Goal: Task Accomplishment & Management: Manage account settings

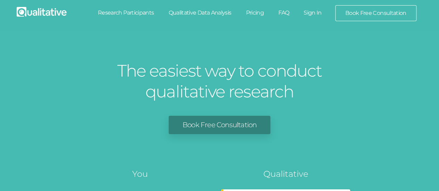
click at [315, 13] on link "Sign In" at bounding box center [312, 12] width 33 height 15
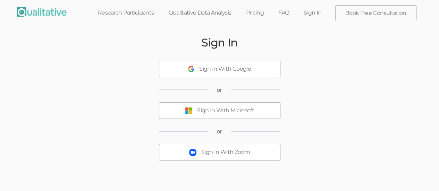
click at [243, 110] on div "Sign In With Microsoft" at bounding box center [225, 111] width 57 height 8
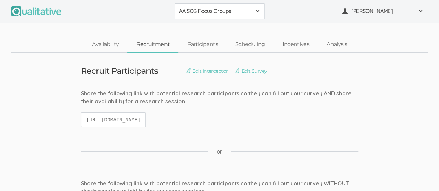
scroll to position [2, 0]
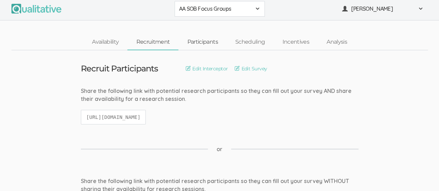
click at [214, 44] on link "Participants" at bounding box center [202, 42] width 48 height 15
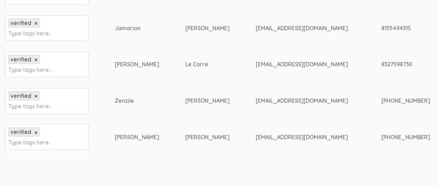
scroll to position [274, 0]
click at [381, 29] on div "8155494315" at bounding box center [439, 28] width 116 height 8
drag, startPoint x: 330, startPoint y: 27, endPoint x: 362, endPoint y: 28, distance: 31.3
click at [381, 28] on div "8155494315" at bounding box center [439, 28] width 116 height 8
click at [256, 27] on div "jjcalvin3310@gmail.com" at bounding box center [306, 28] width 100 height 8
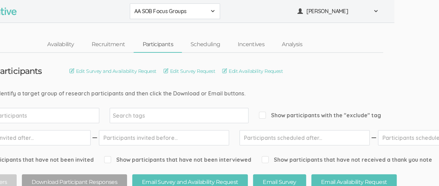
scroll to position [0, 0]
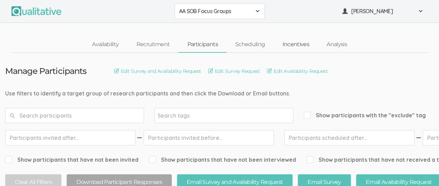
click at [299, 46] on link "Incentives" at bounding box center [296, 44] width 44 height 15
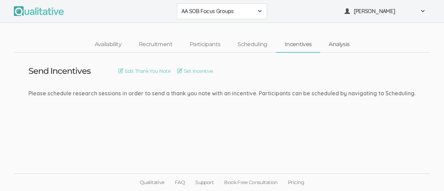
click at [334, 46] on link "Analysis" at bounding box center [339, 44] width 38 height 15
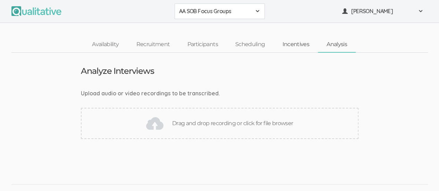
click at [290, 47] on link "Incentives" at bounding box center [296, 44] width 44 height 15
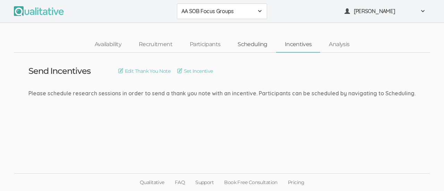
click at [254, 43] on link "Scheduling" at bounding box center [252, 44] width 47 height 15
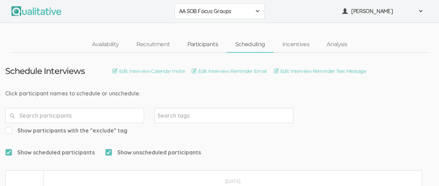
click at [202, 43] on link "Participants" at bounding box center [202, 44] width 48 height 15
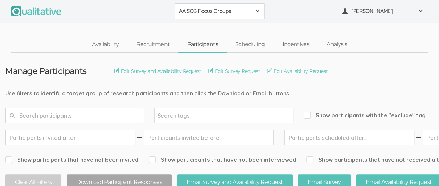
click at [255, 11] on span at bounding box center [258, 11] width 6 height 6
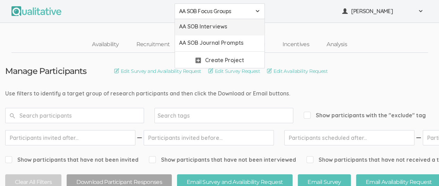
click at [241, 25] on span "AA SOB Interviews" at bounding box center [219, 27] width 81 height 8
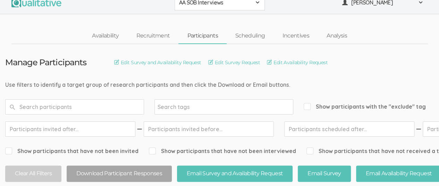
scroll to position [5, 0]
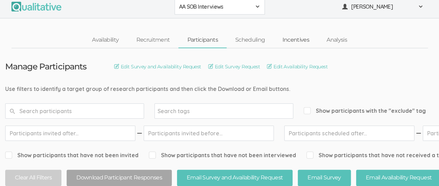
click at [295, 37] on link "Incentives" at bounding box center [296, 40] width 44 height 15
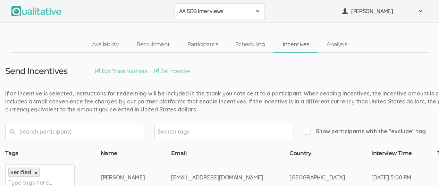
click at [258, 13] on span at bounding box center [258, 11] width 6 height 6
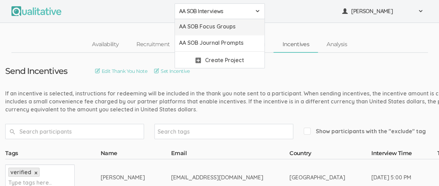
click at [244, 26] on span "AA SOB Focus Groups" at bounding box center [219, 27] width 81 height 8
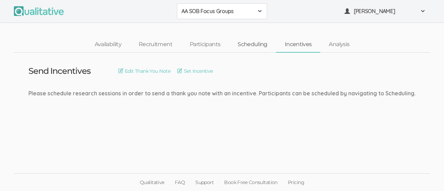
click at [255, 43] on link "Scheduling" at bounding box center [252, 44] width 47 height 15
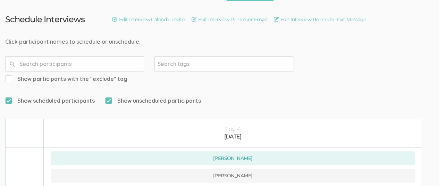
scroll to position [52, 0]
click at [108, 98] on input "Show unscheduled participants" at bounding box center [107, 100] width 5 height 5
checkbox input "false"
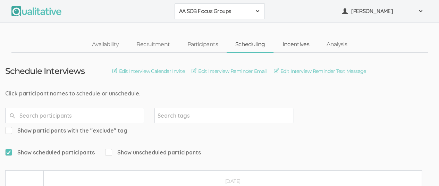
click at [296, 45] on link "Incentives" at bounding box center [296, 44] width 44 height 15
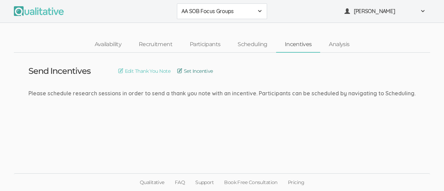
click at [200, 70] on link "Set Incentive" at bounding box center [195, 71] width 36 height 8
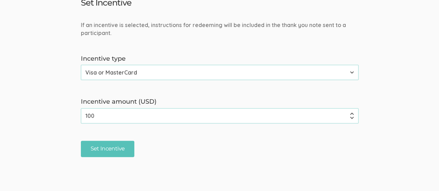
scroll to position [27, 0]
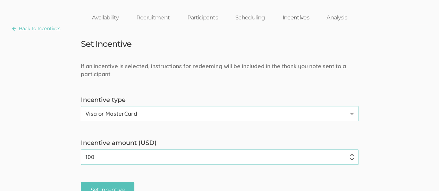
click at [295, 18] on link "Incentives" at bounding box center [296, 17] width 44 height 15
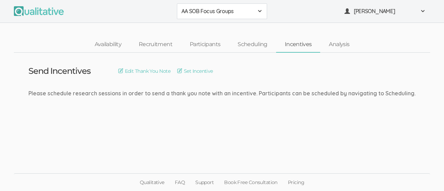
click at [260, 11] on span at bounding box center [260, 11] width 6 height 6
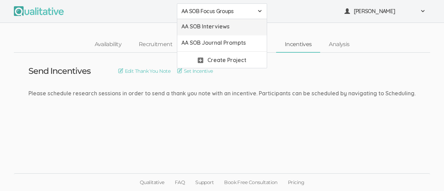
click at [244, 29] on span "AA SOB Interviews" at bounding box center [222, 27] width 81 height 8
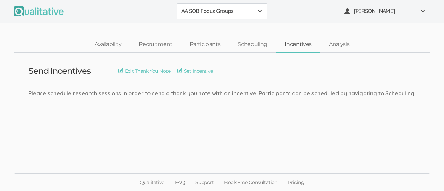
click at [302, 45] on link "Incentives" at bounding box center [298, 44] width 44 height 15
click at [206, 72] on link "Set Incentive" at bounding box center [195, 71] width 36 height 8
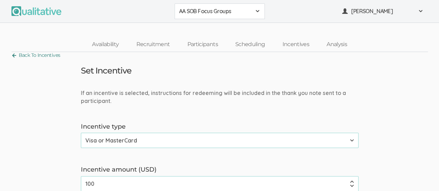
click at [14, 54] on link "Back To Incentives" at bounding box center [35, 55] width 49 height 9
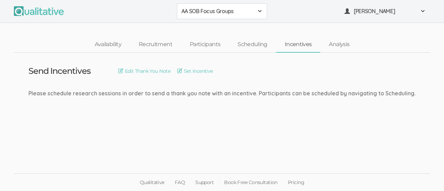
click at [295, 16] on ul "AA SOB Focus Groups AA SOB Focus Groups AA SOB Interviews AA SOB Journal Prompt…" at bounding box center [222, 11] width 417 height 16
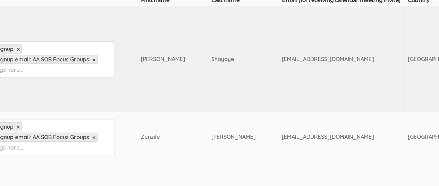
scroll to position [204, 0]
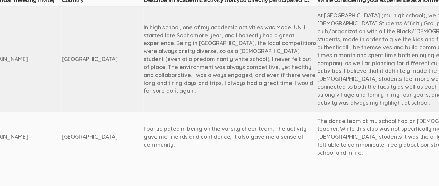
click at [384, 139] on div "The dance team at my school had an African American teacher. While this club wa…" at bounding box center [404, 137] width 174 height 40
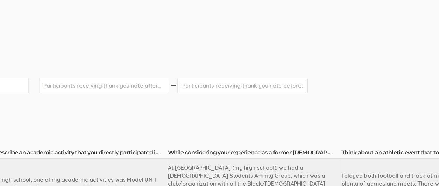
scroll to position [0, 525]
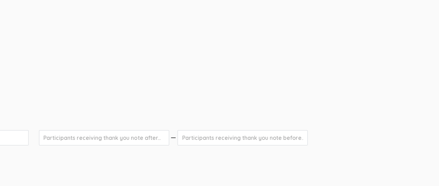
click at [369, 139] on form "Show participants that have not been invited Show participants that have not be…" at bounding box center [195, 148] width 1429 height 37
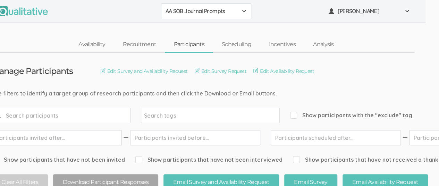
scroll to position [0, 0]
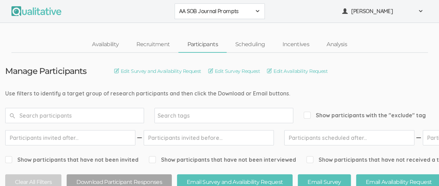
click at [258, 12] on span at bounding box center [258, 11] width 6 height 6
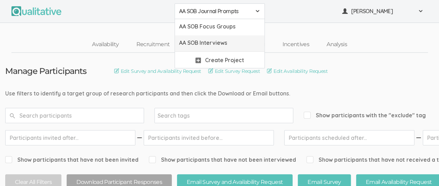
click at [234, 44] on span "AA SOB Interviews" at bounding box center [219, 43] width 81 height 8
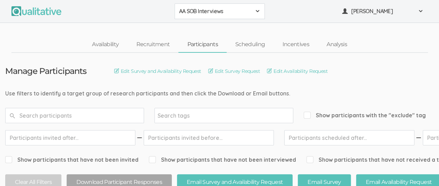
click at [253, 13] on div "AA SOB Interviews" at bounding box center [219, 11] width 81 height 8
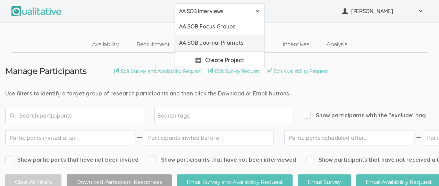
click at [240, 44] on span "AA SOB Journal Prompts" at bounding box center [219, 43] width 81 height 8
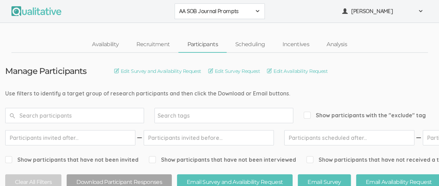
scroll to position [10, 0]
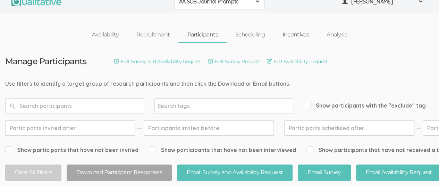
click at [297, 33] on link "Incentives" at bounding box center [296, 34] width 44 height 15
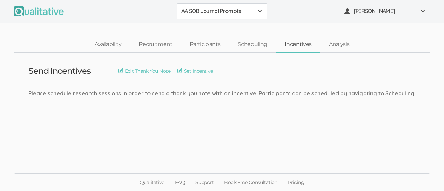
click at [260, 12] on span at bounding box center [260, 11] width 6 height 6
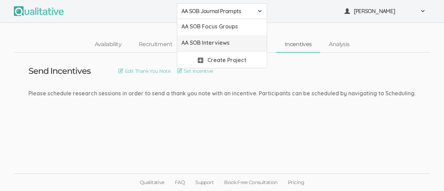
click at [238, 43] on span "AA SOB Interviews" at bounding box center [222, 43] width 81 height 8
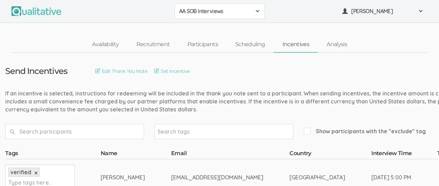
click at [297, 45] on link "Incentives" at bounding box center [296, 44] width 44 height 15
click at [258, 10] on span at bounding box center [258, 11] width 6 height 6
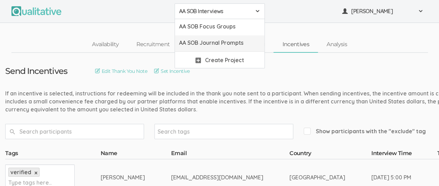
click at [233, 43] on span "AA SOB Journal Prompts" at bounding box center [219, 43] width 81 height 8
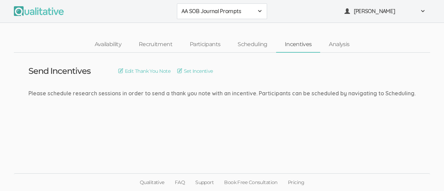
click at [254, 9] on div "AA SOB Journal Prompts" at bounding box center [222, 11] width 81 height 8
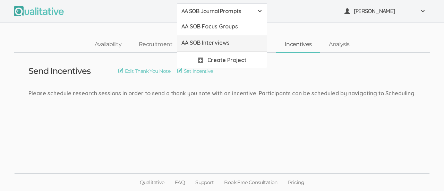
click at [237, 44] on span "AA SOB Interviews" at bounding box center [222, 43] width 81 height 8
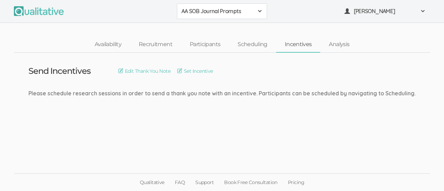
click at [253, 12] on span "AA SOB Journal Prompts" at bounding box center [218, 11] width 72 height 8
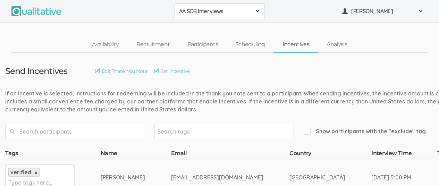
click at [255, 8] on span at bounding box center [258, 11] width 6 height 6
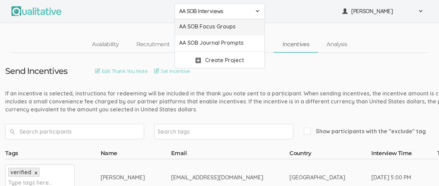
click at [241, 26] on span "AA SOB Focus Groups" at bounding box center [219, 27] width 81 height 8
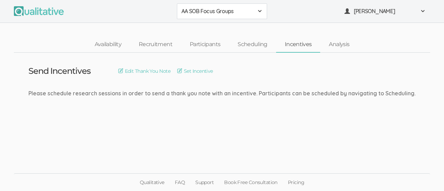
click at [300, 45] on link "Incentives" at bounding box center [298, 44] width 44 height 15
click at [209, 48] on link "Participants" at bounding box center [205, 44] width 48 height 15
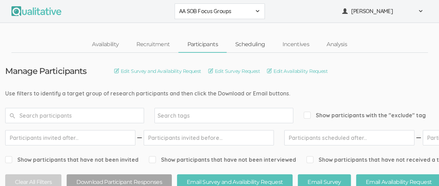
click at [252, 48] on link "Scheduling" at bounding box center [250, 44] width 47 height 15
